Goal: Find specific page/section

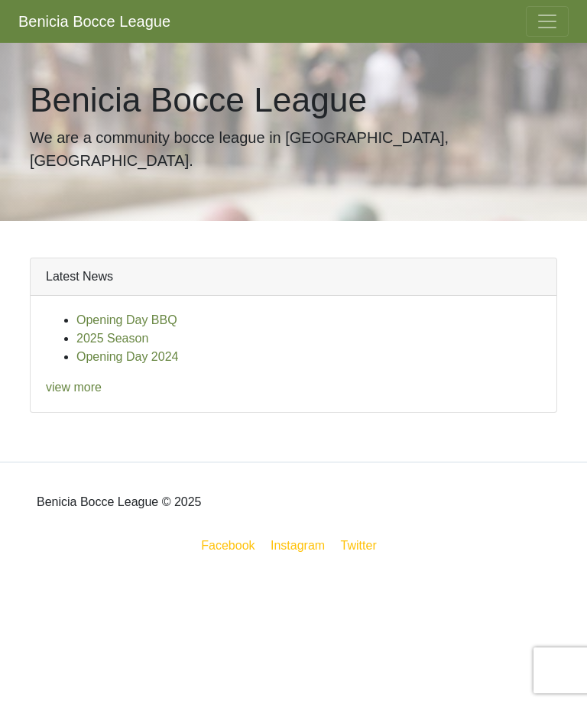
click at [230, 536] on link "Facebook" at bounding box center [228, 545] width 60 height 19
click at [304, 536] on link "Instagram" at bounding box center [297, 545] width 60 height 19
click at [537, 24] on span "Toggle navigation" at bounding box center [547, 21] width 23 height 23
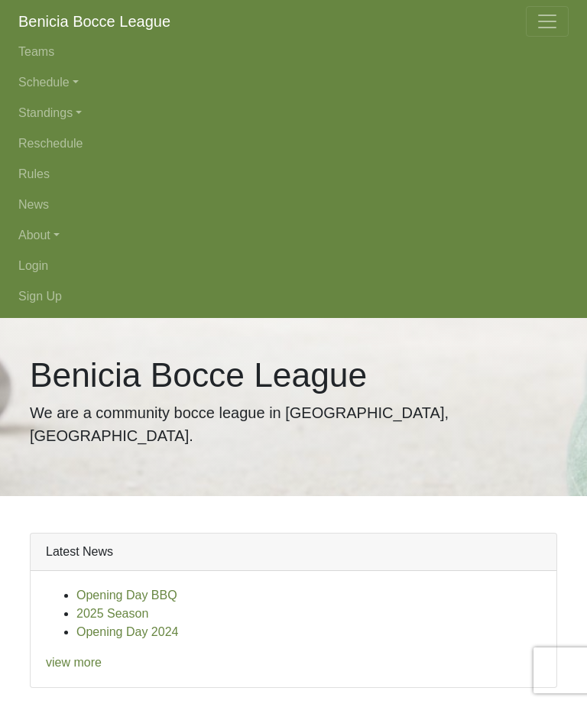
click at [79, 85] on link "Schedule" at bounding box center [293, 82] width 550 height 31
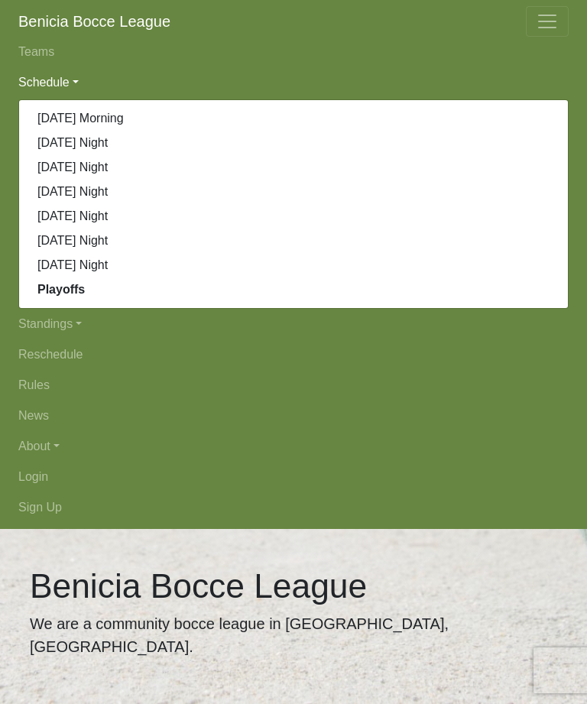
click at [85, 288] on strong "Playoffs" at bounding box center [60, 289] width 47 height 13
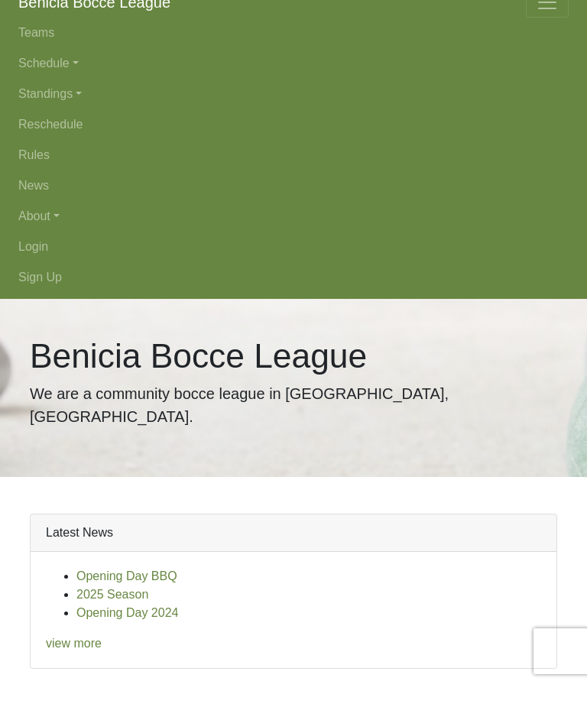
scroll to position [73, 0]
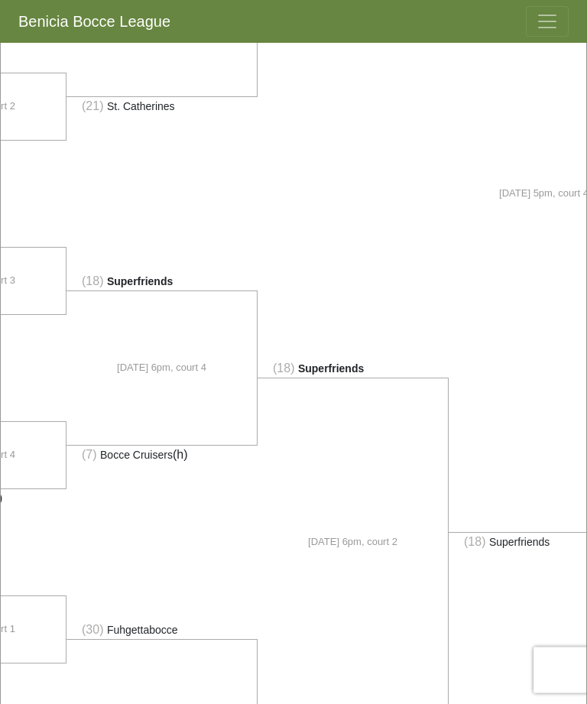
scroll to position [669, 0]
click at [559, 19] on button "Toggle navigation" at bounding box center [547, 21] width 43 height 31
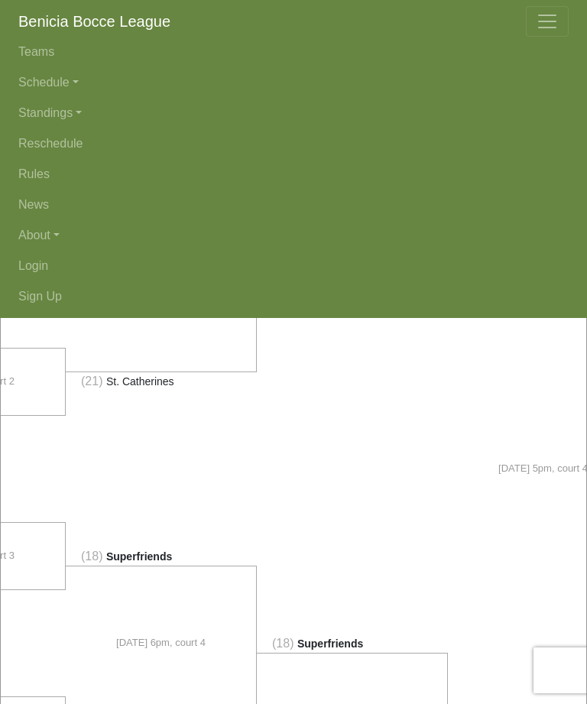
scroll to position [0, 332]
click at [559, 27] on button "Toggle navigation" at bounding box center [547, 21] width 43 height 31
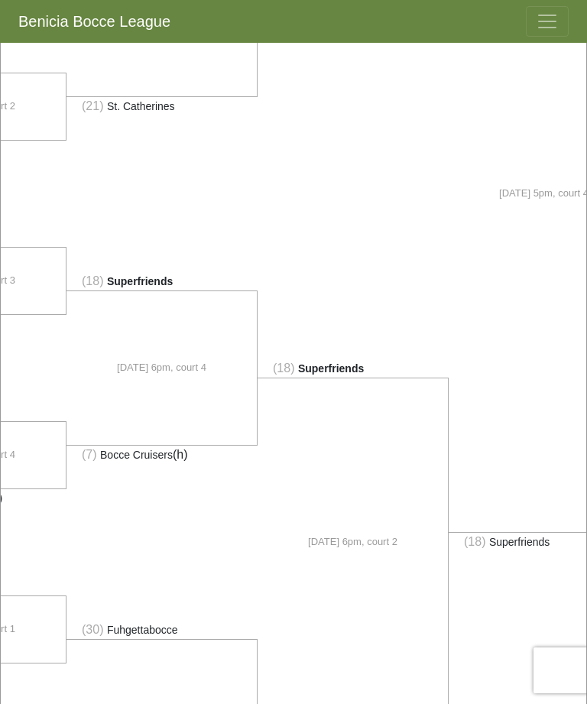
click at [312, 136] on li at bounding box center [352, 193] width 191 height 331
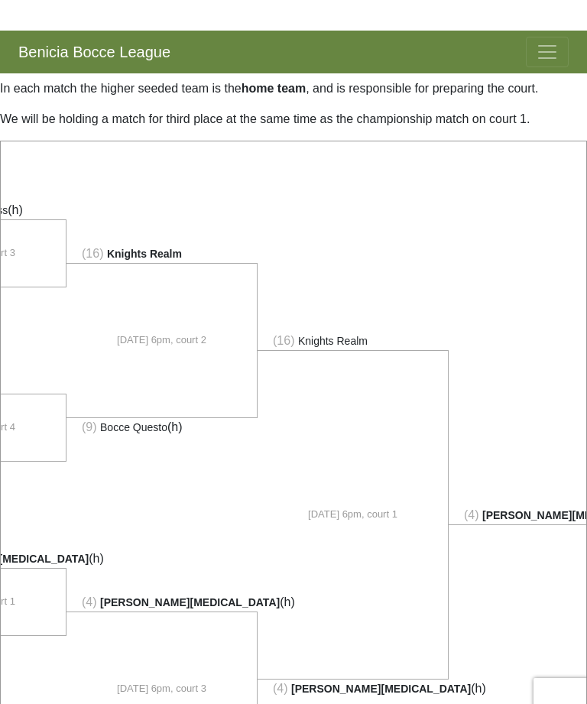
scroll to position [0, 0]
